Goal: Obtain resource: Download file/media

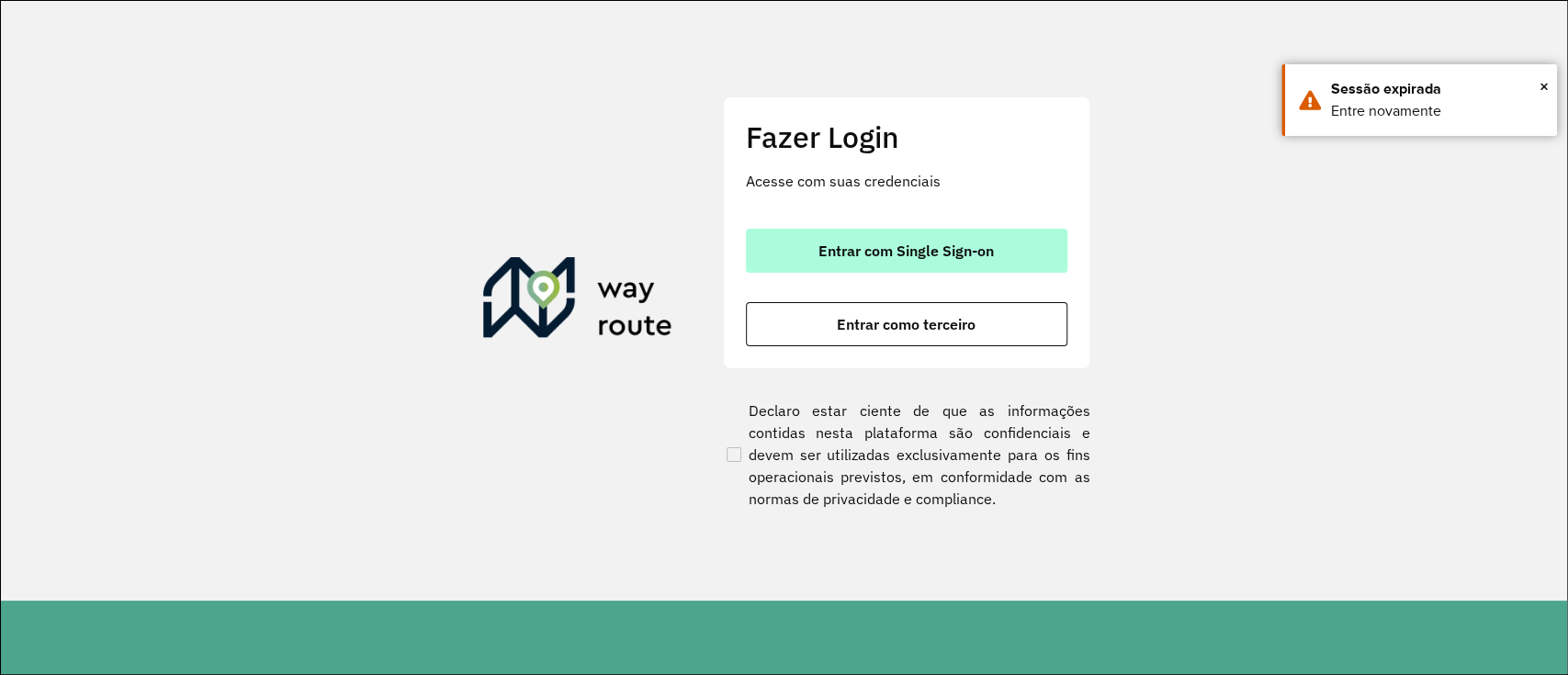
click at [792, 246] on button "Entrar com Single Sign-on" at bounding box center [906, 251] width 322 height 45
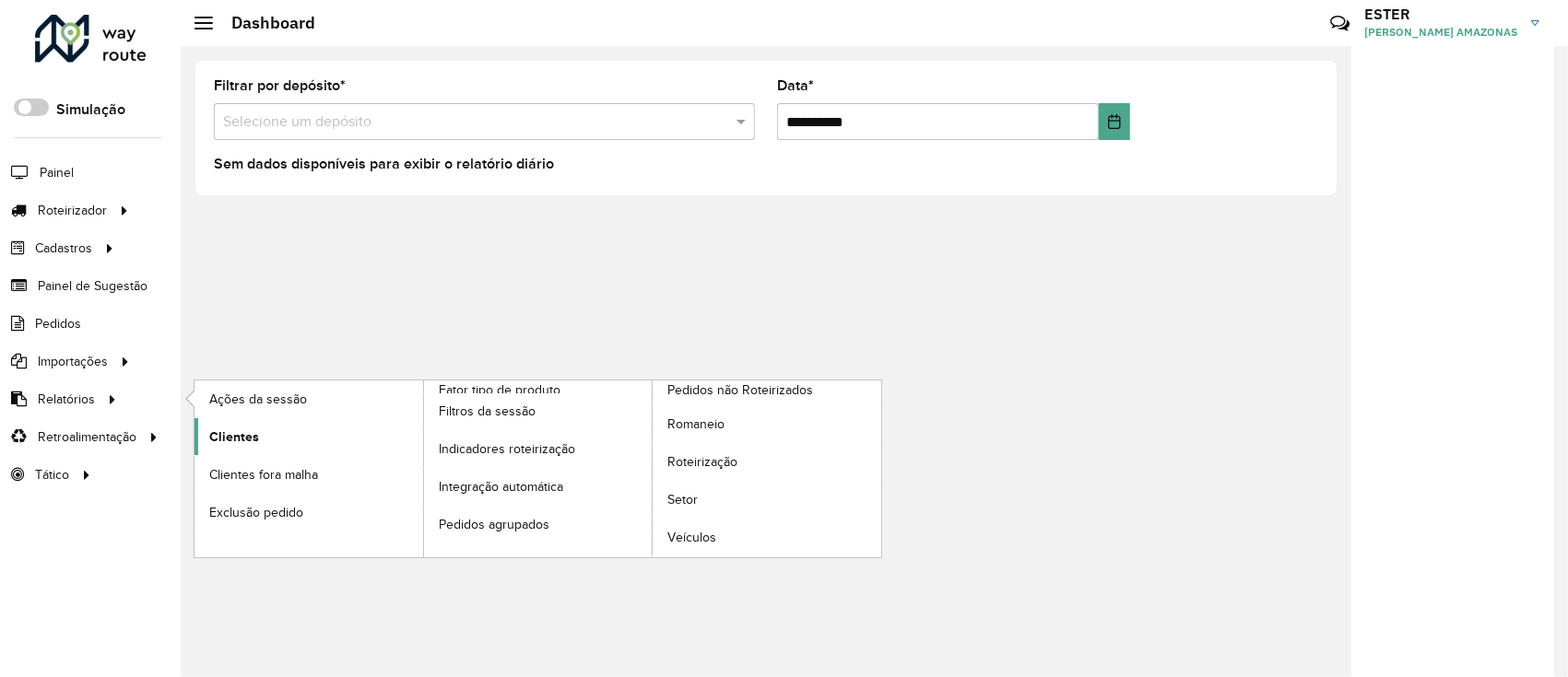
click at [239, 431] on span "Clientes" at bounding box center [234, 437] width 49 height 20
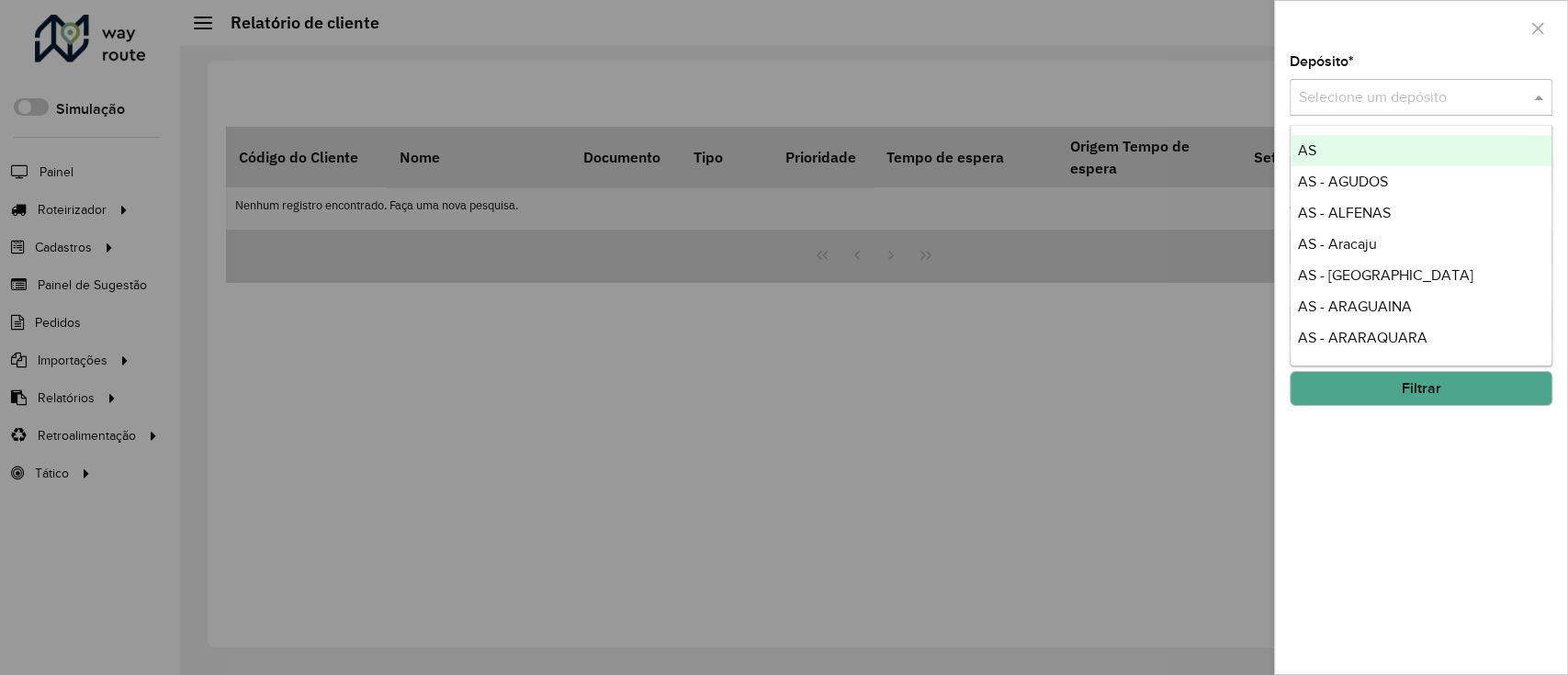
click at [1332, 108] on div "Selecione um depósito" at bounding box center [1421, 97] width 262 height 37
type input "***"
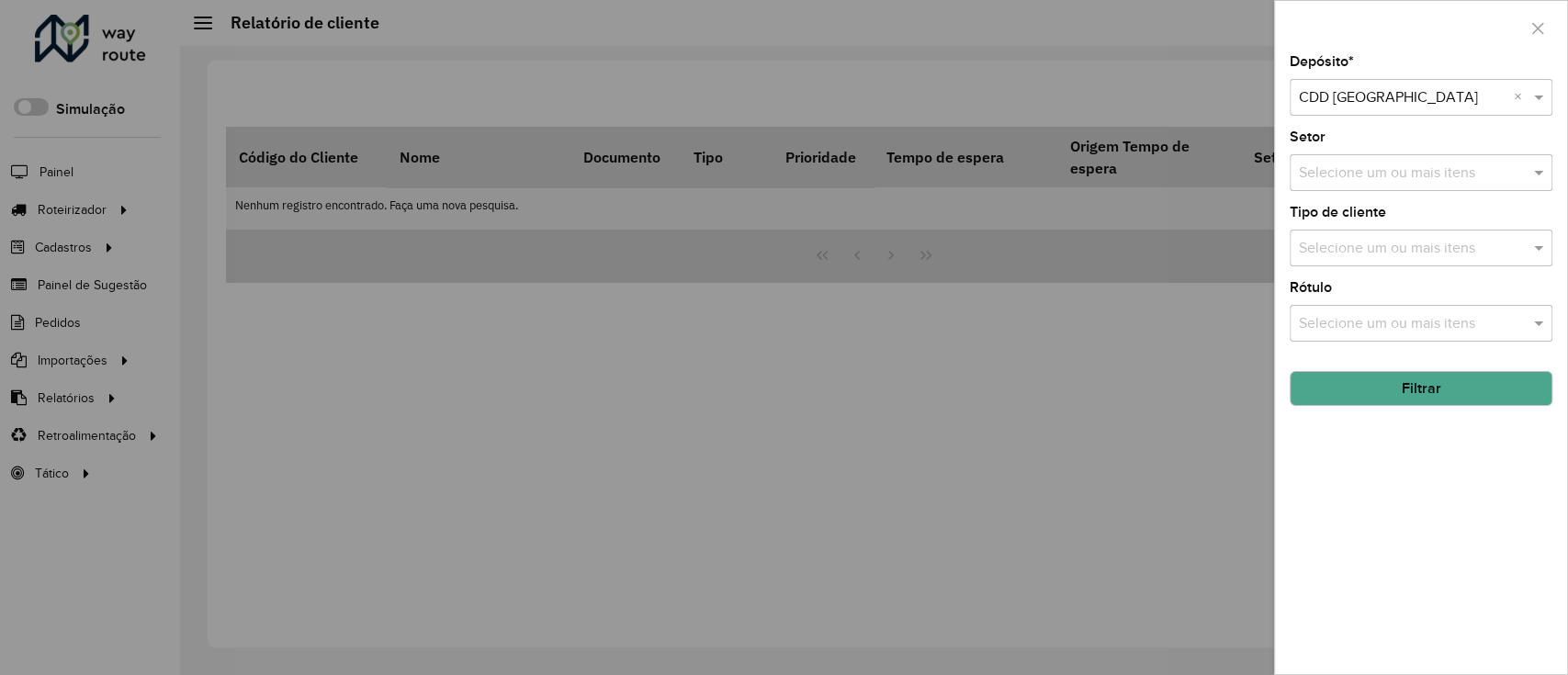
click at [1409, 378] on button "Filtrar" at bounding box center [1421, 388] width 262 height 35
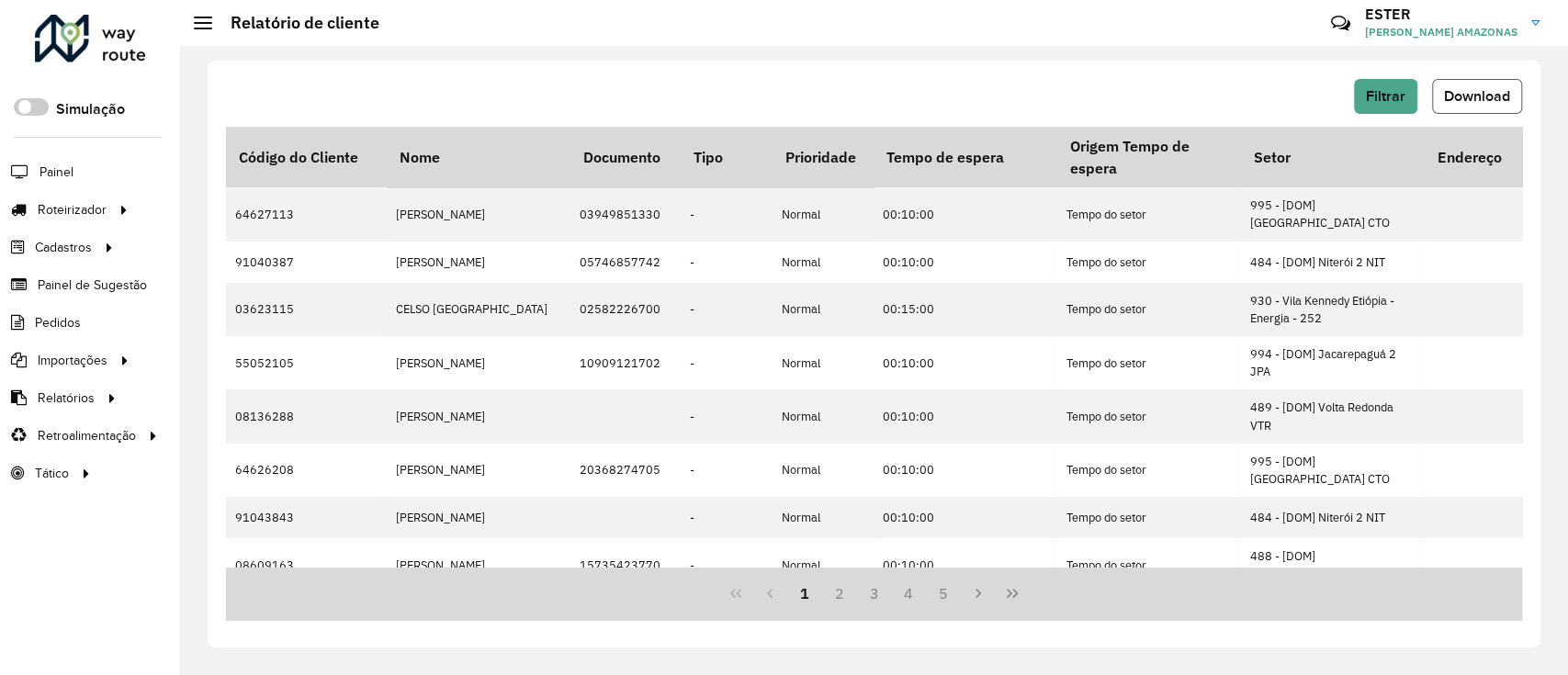
click at [1482, 109] on button "Download" at bounding box center [1476, 96] width 90 height 35
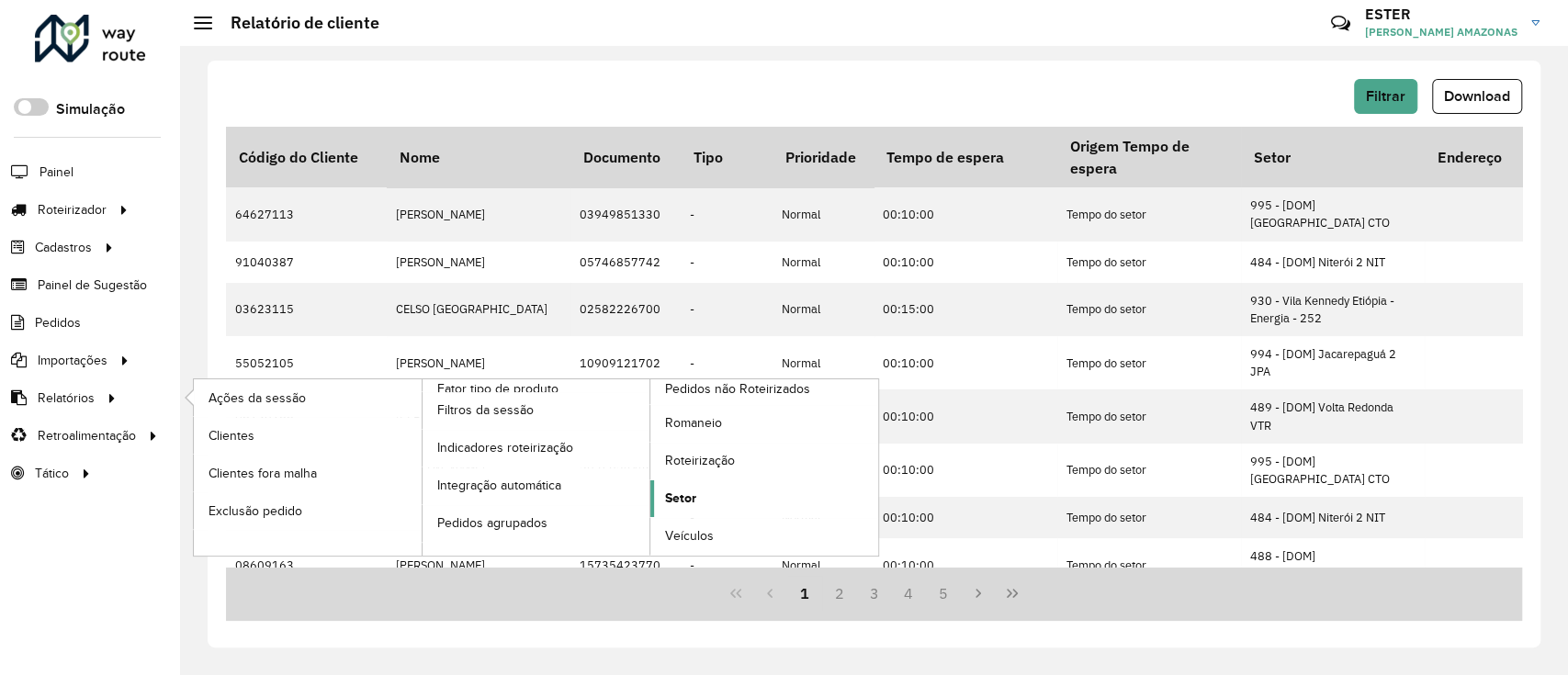
click at [705, 500] on link "Setor" at bounding box center [764, 499] width 228 height 37
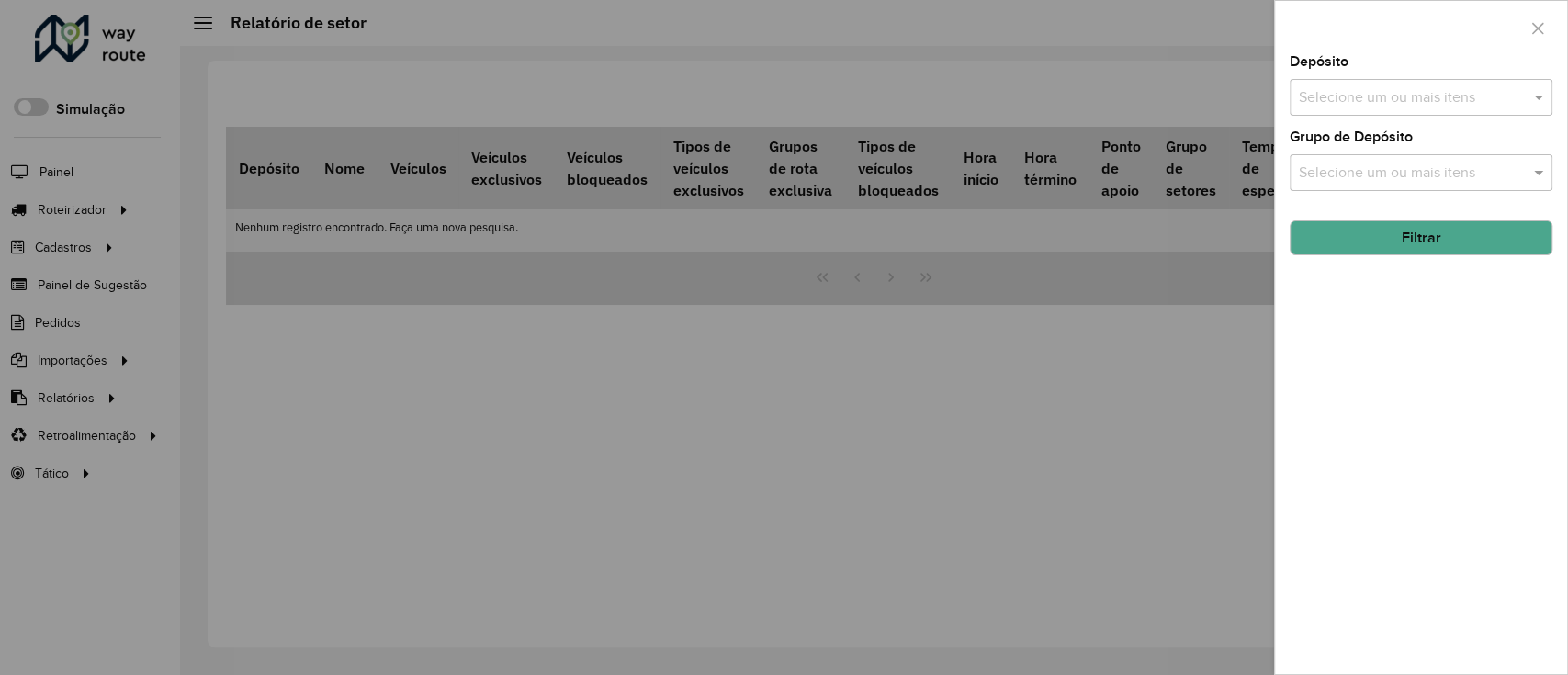
click at [1406, 83] on div "Selecione um ou mais itens" at bounding box center [1421, 97] width 262 height 37
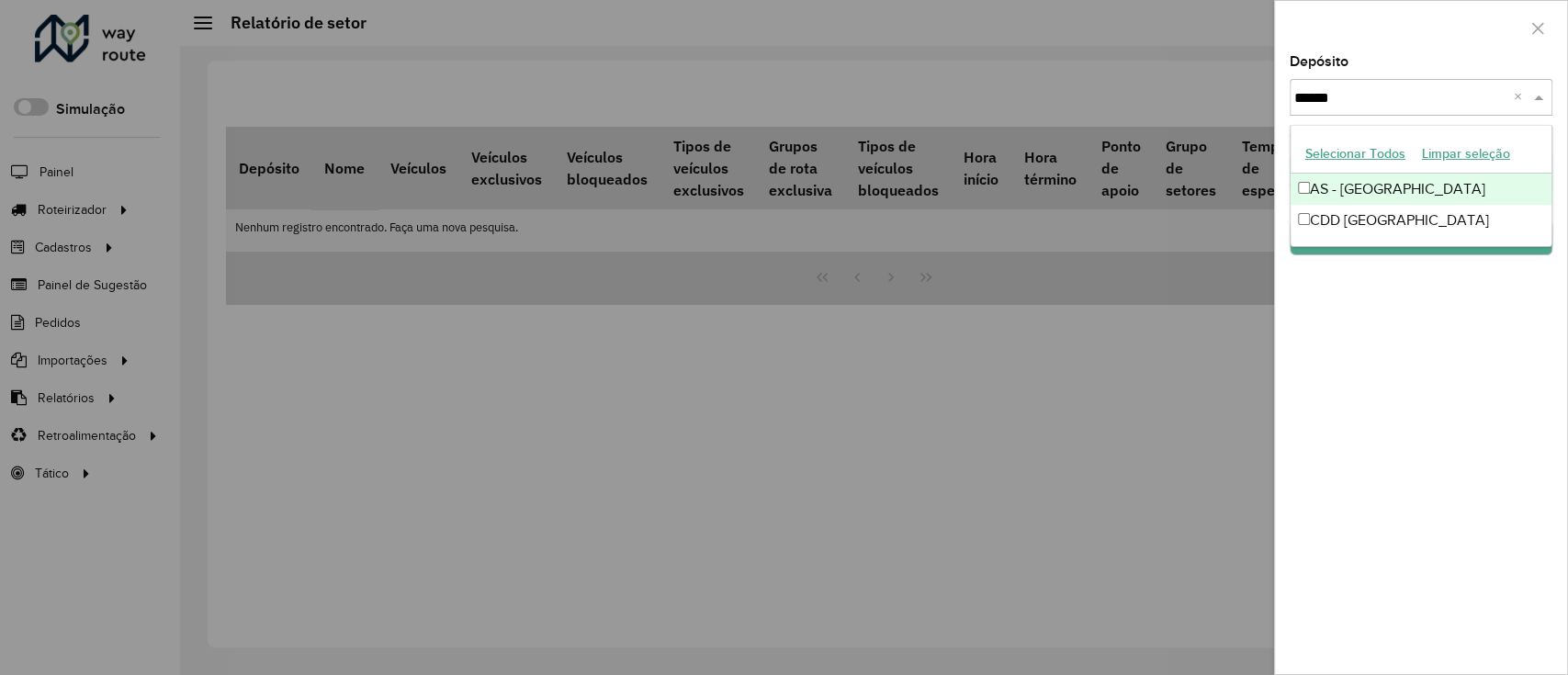
type input "******"
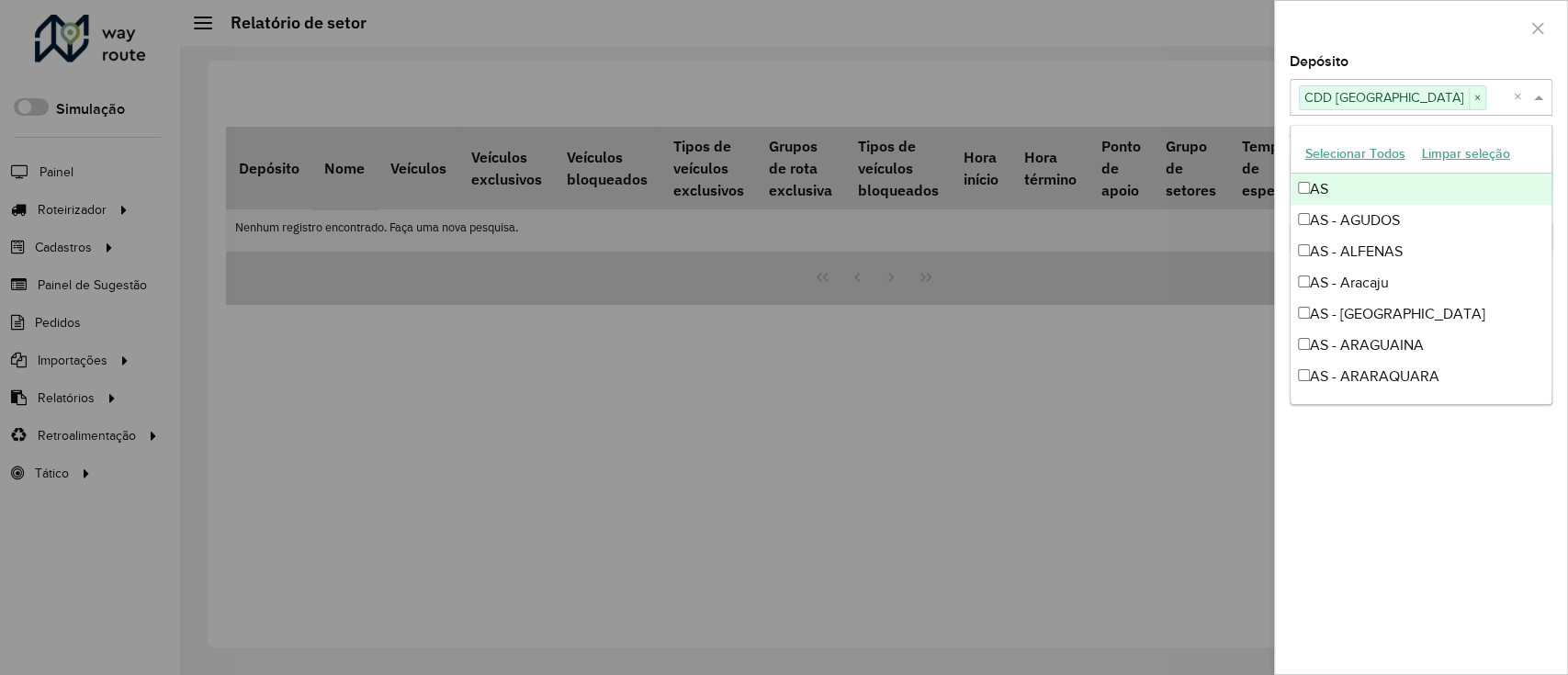
click at [1408, 40] on div at bounding box center [1421, 28] width 292 height 54
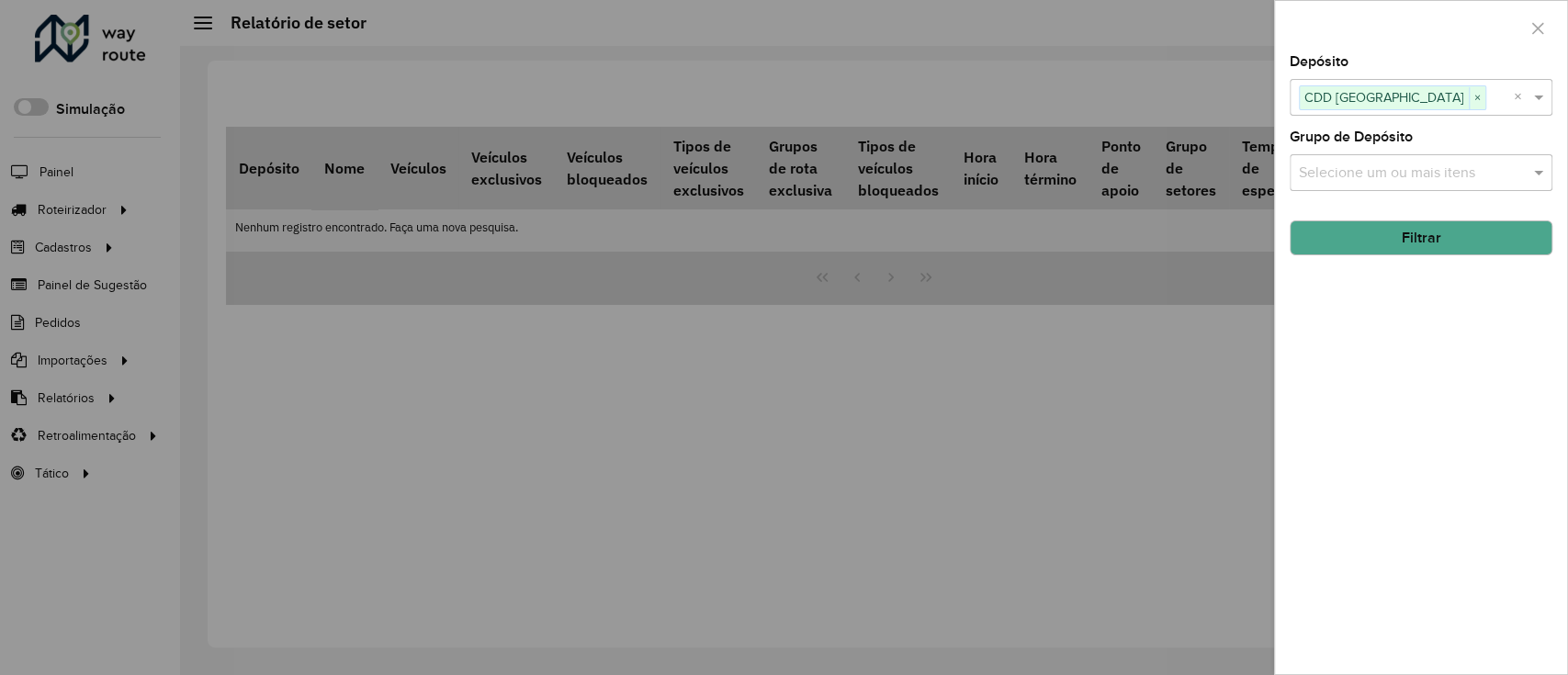
click at [1476, 237] on button "Filtrar" at bounding box center [1421, 238] width 262 height 35
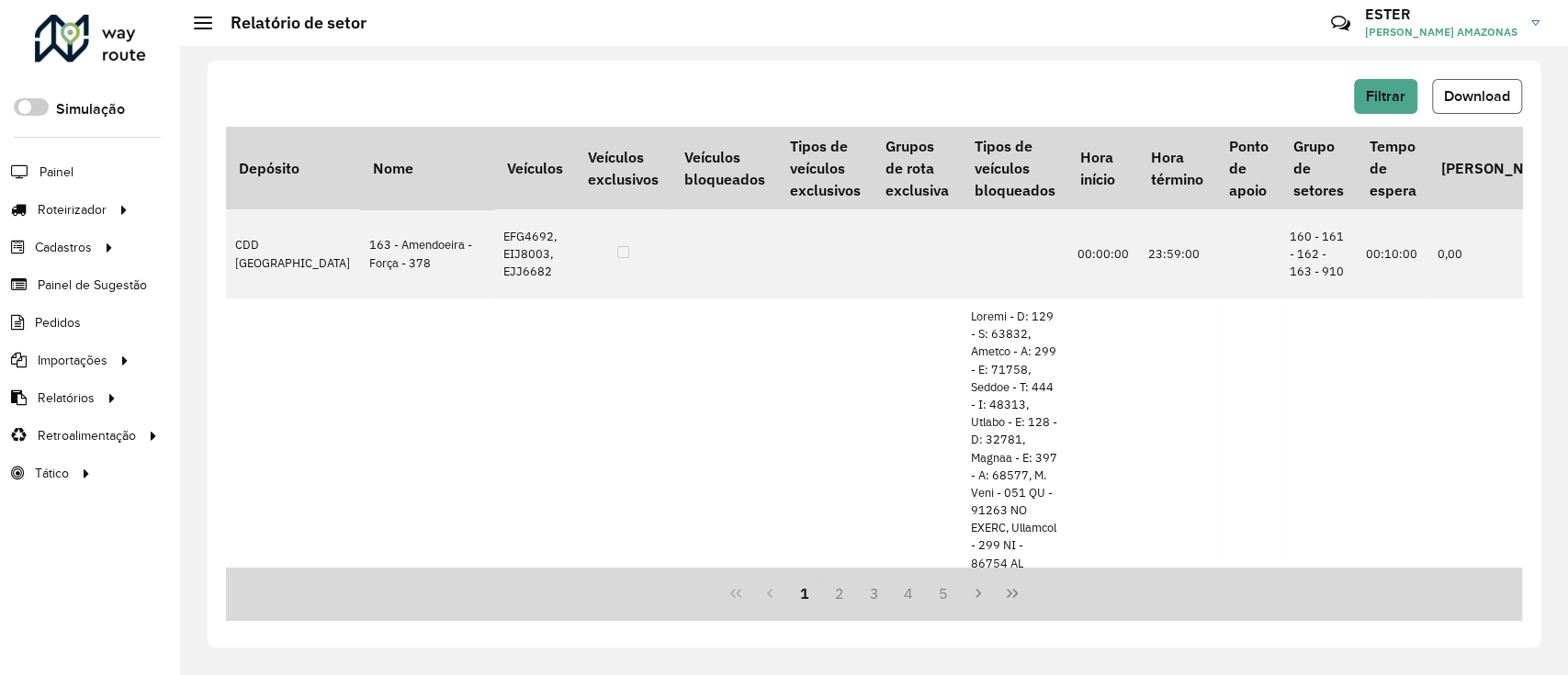
click at [1465, 98] on span "Download" at bounding box center [1476, 96] width 66 height 16
